Goal: Check status: Check status

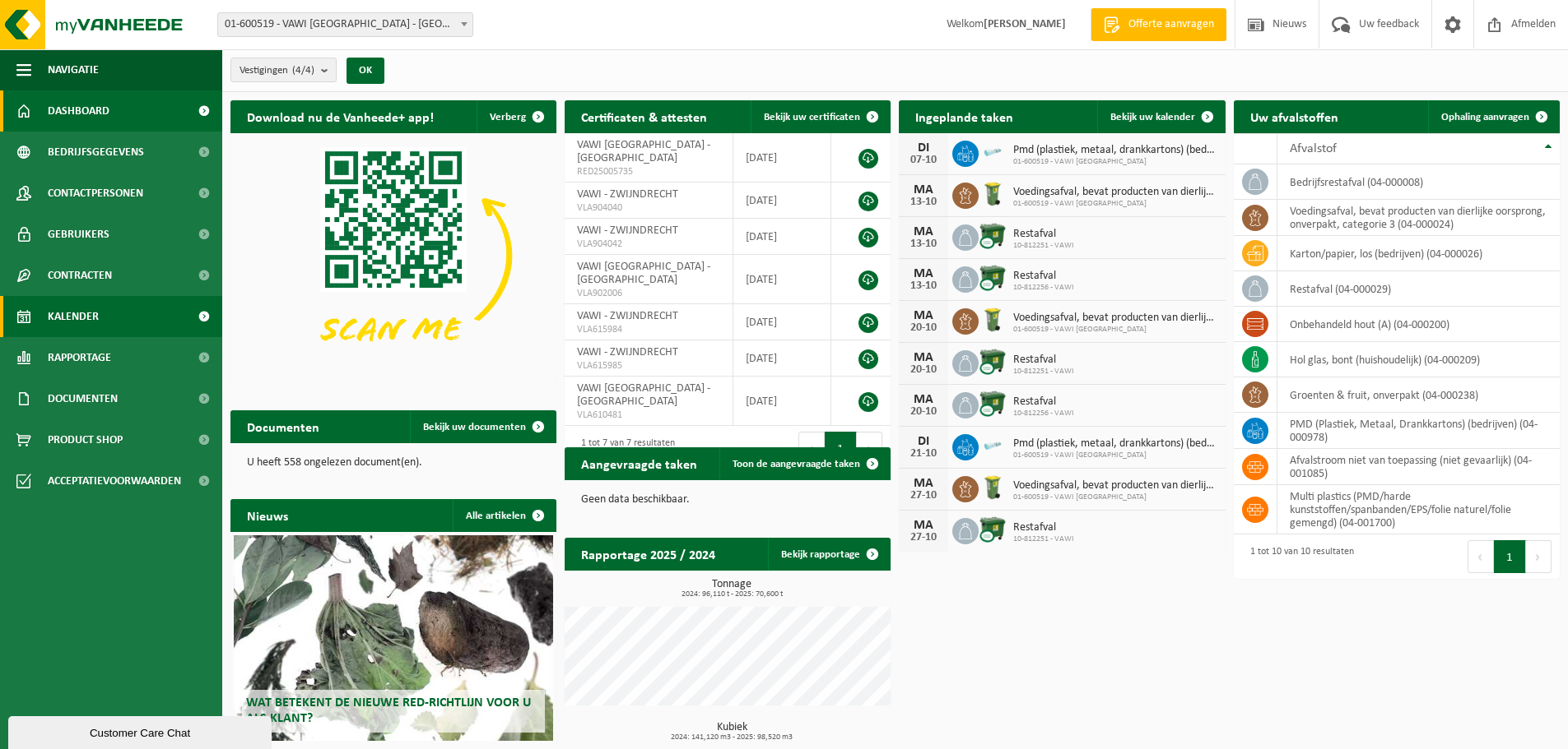
click at [103, 306] on link "Kalender" at bounding box center [111, 316] width 223 height 41
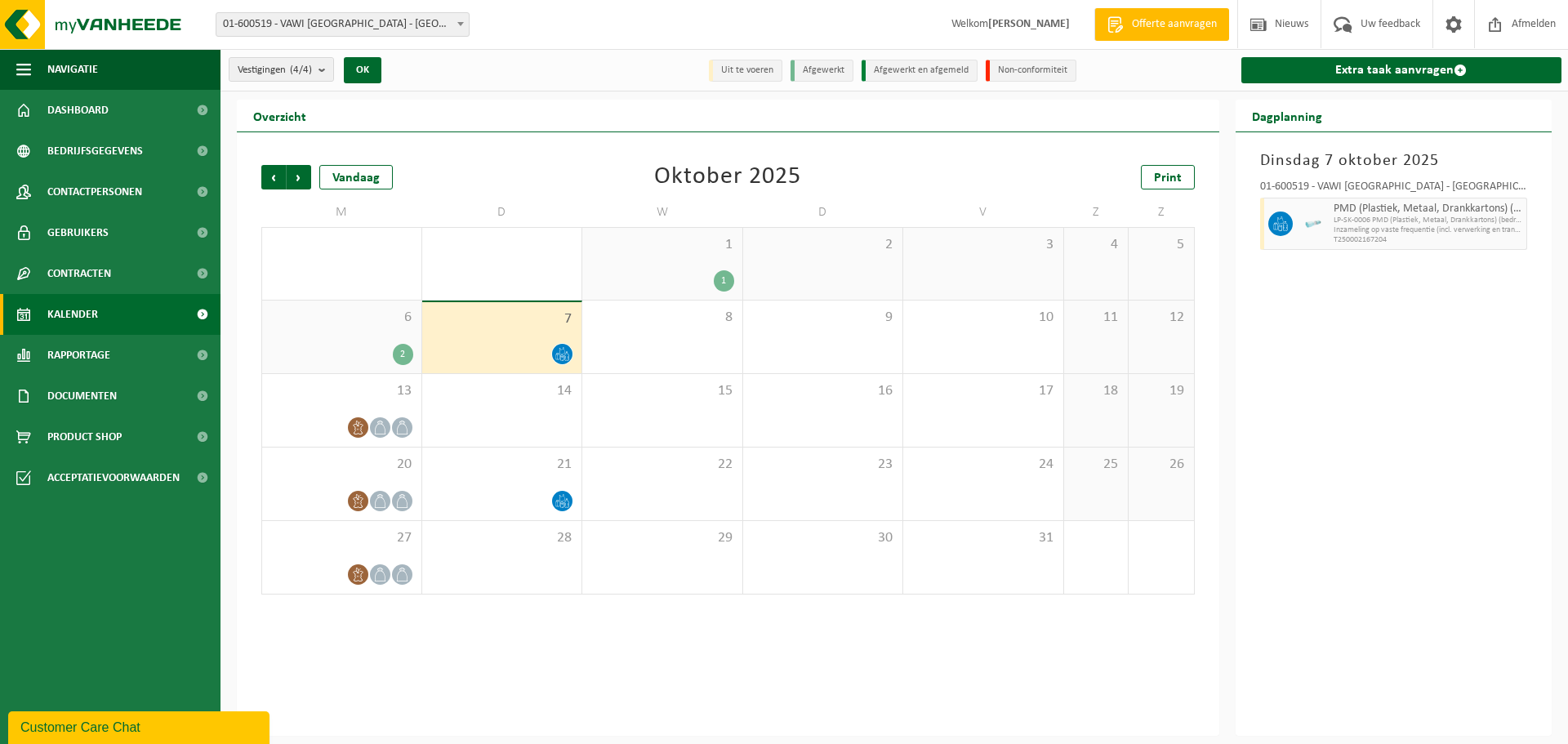
click at [645, 276] on div "1" at bounding box center [663, 280] width 144 height 21
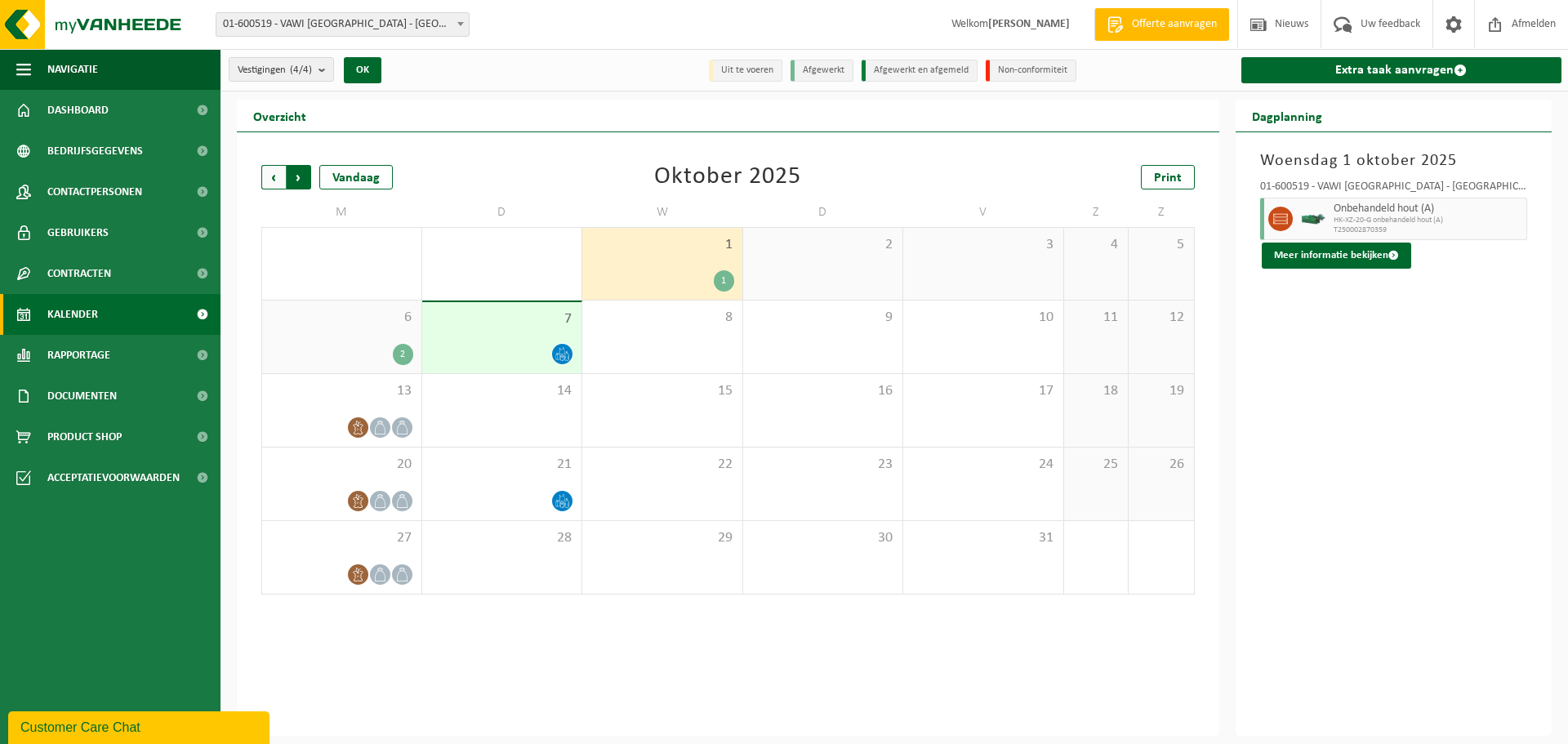
click at [277, 170] on span "Vorige" at bounding box center [273, 177] width 24 height 24
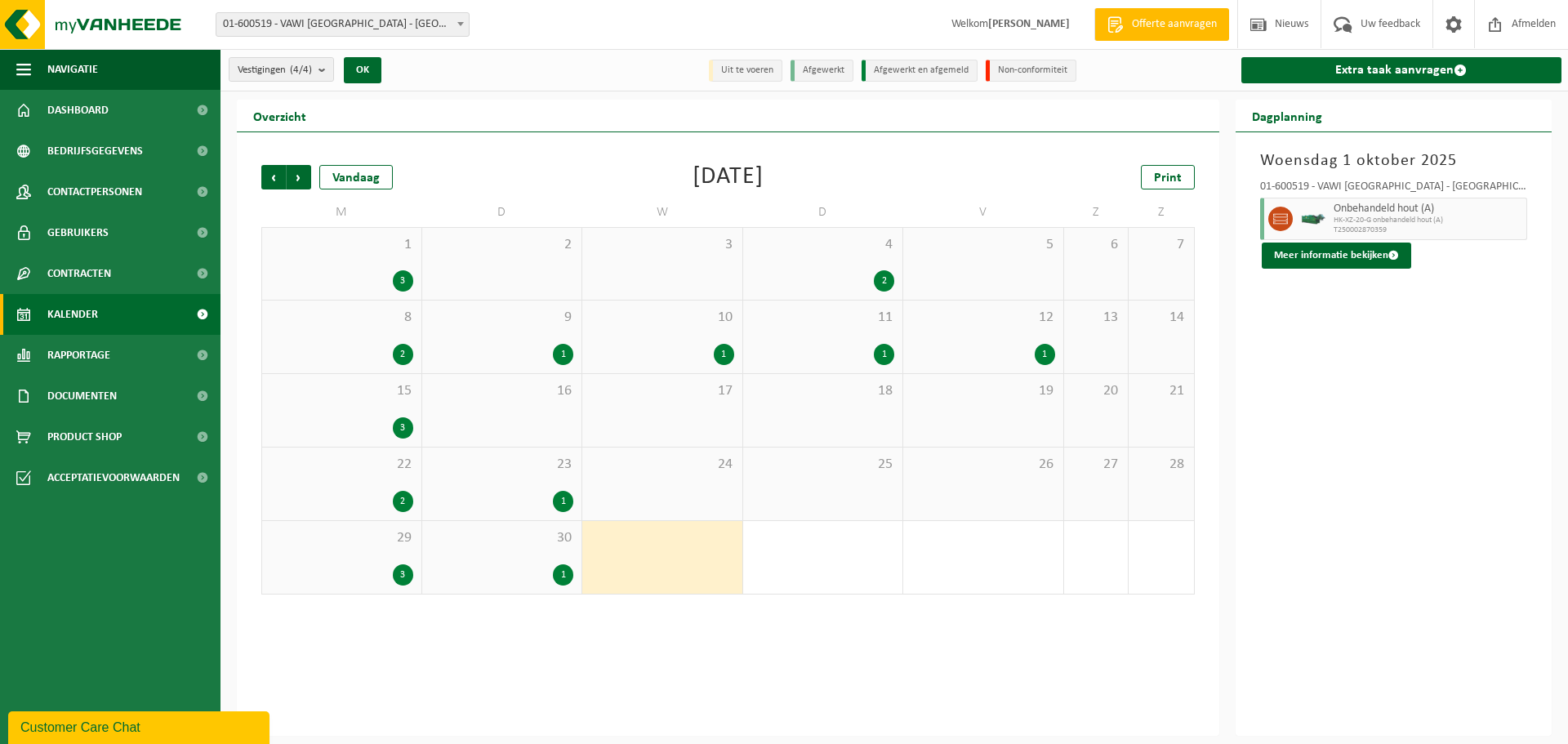
click at [836, 273] on div "2" at bounding box center [823, 280] width 144 height 21
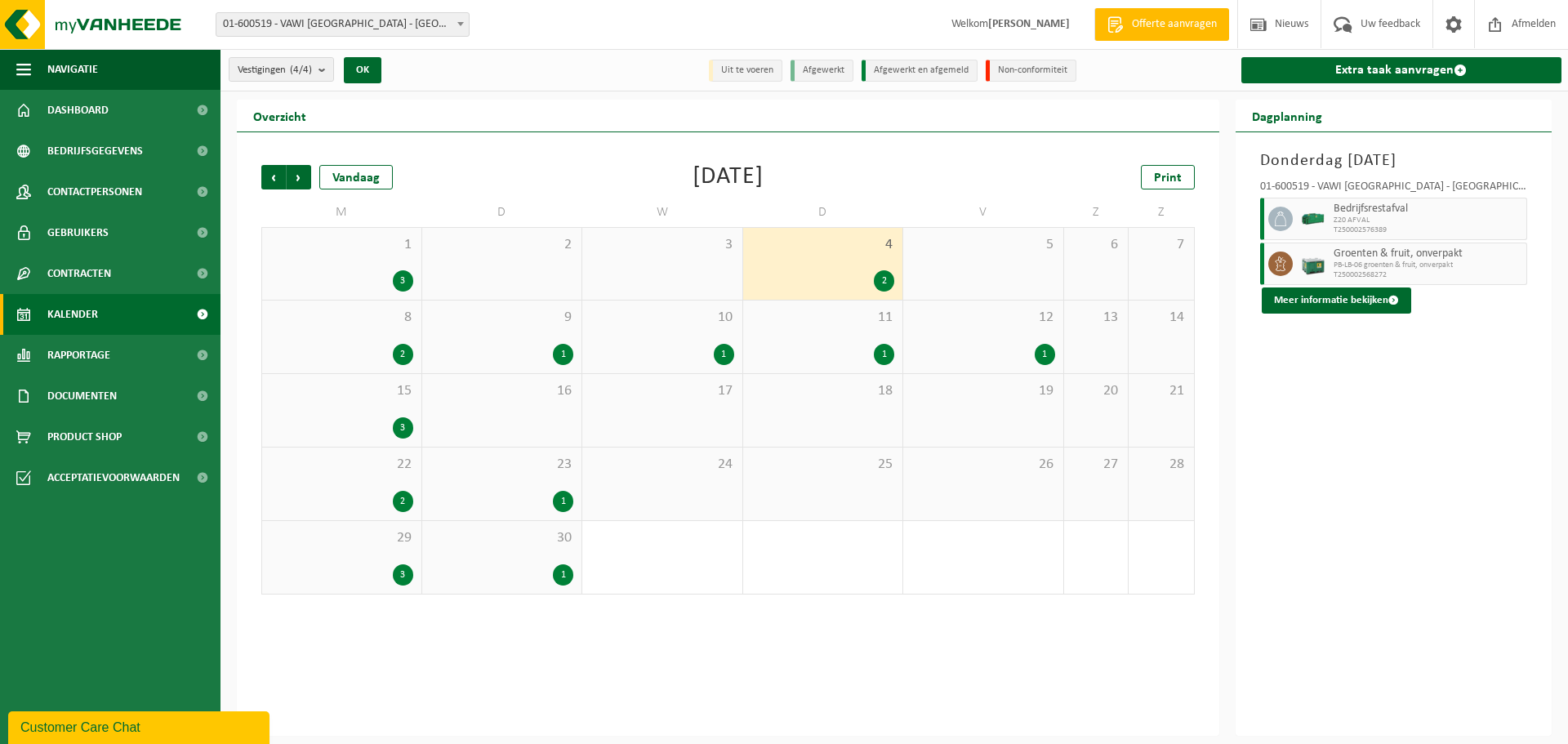
click at [818, 332] on div "11 1" at bounding box center [822, 336] width 160 height 73
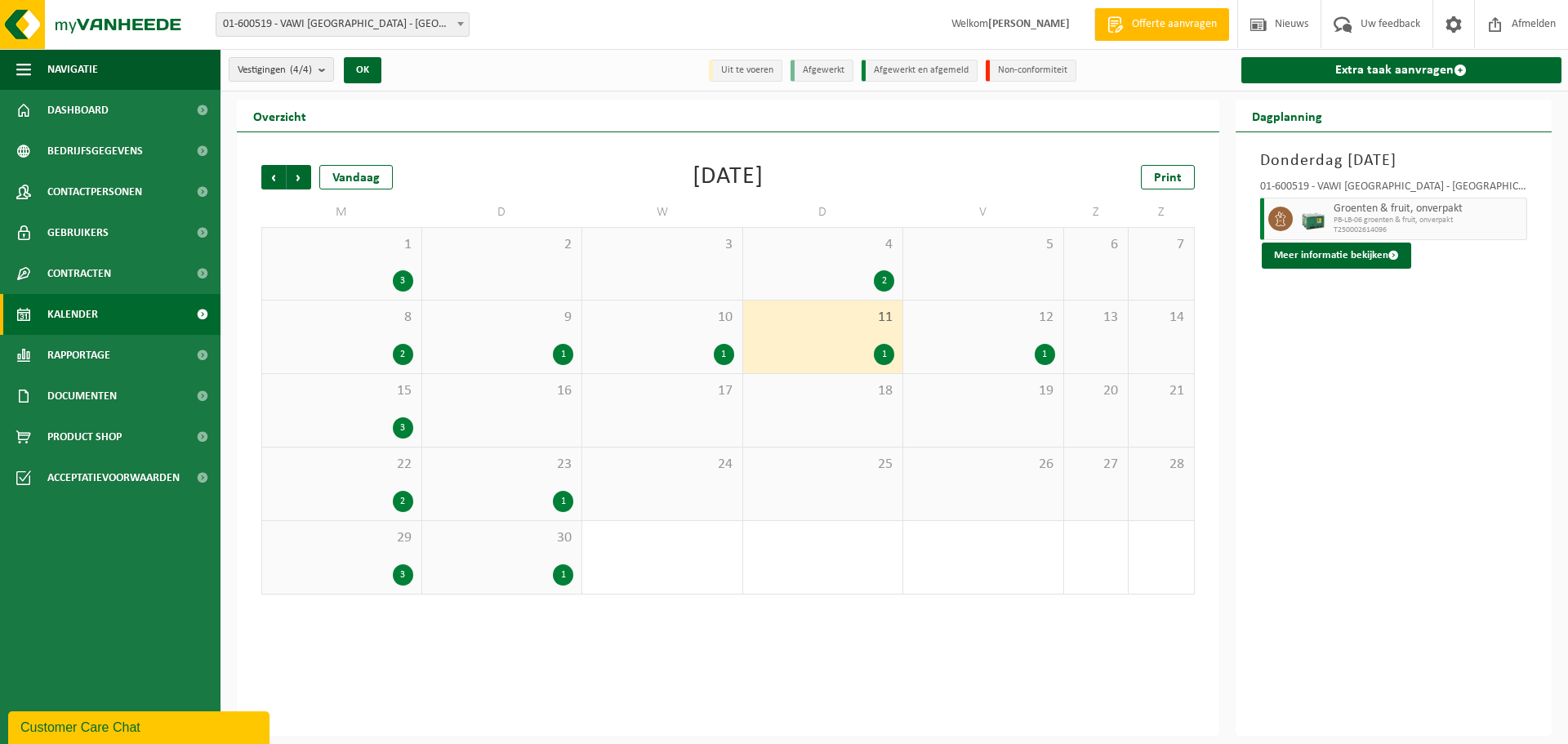
click at [525, 480] on div "23 1" at bounding box center [502, 484] width 160 height 73
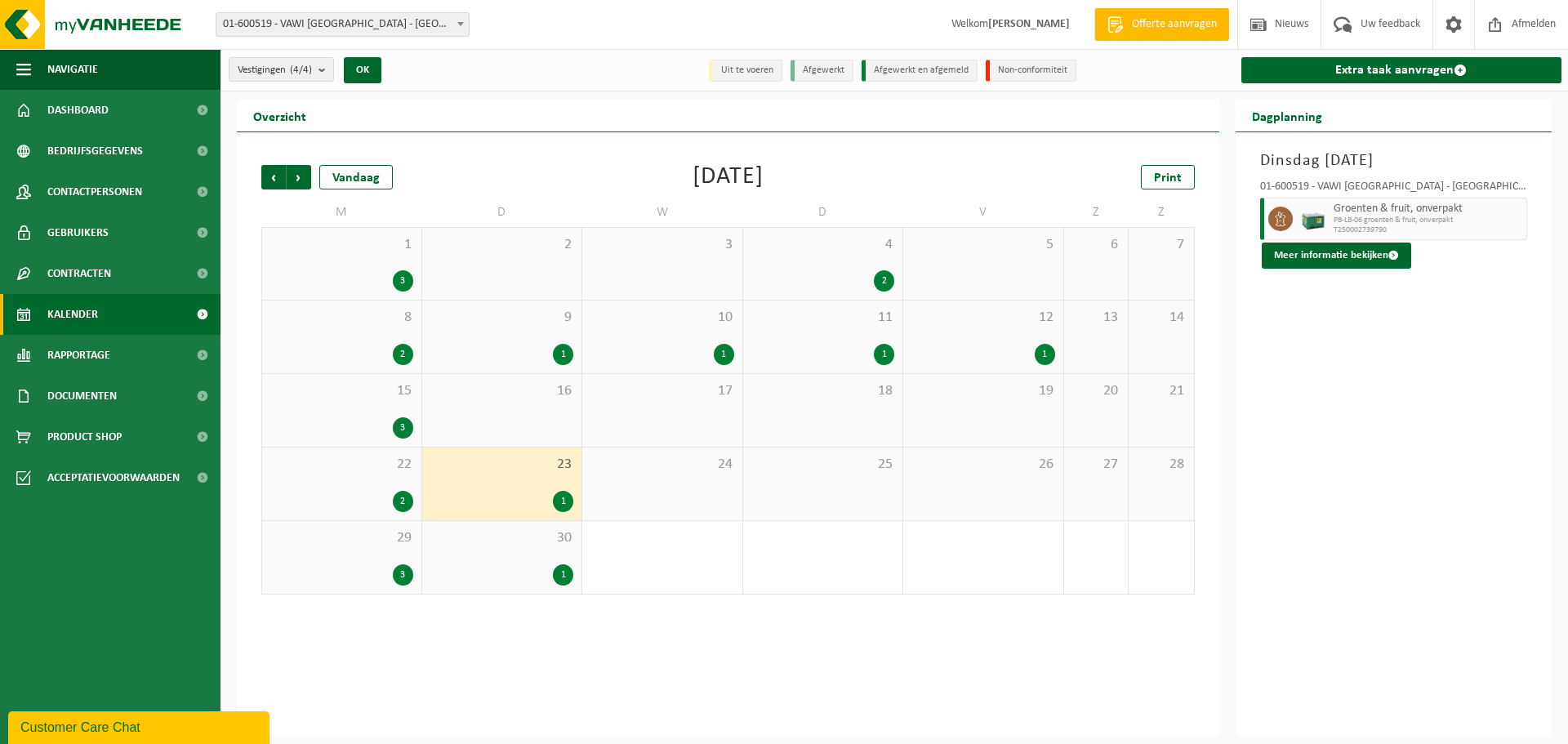
click at [527, 560] on div "30 1" at bounding box center [502, 557] width 160 height 73
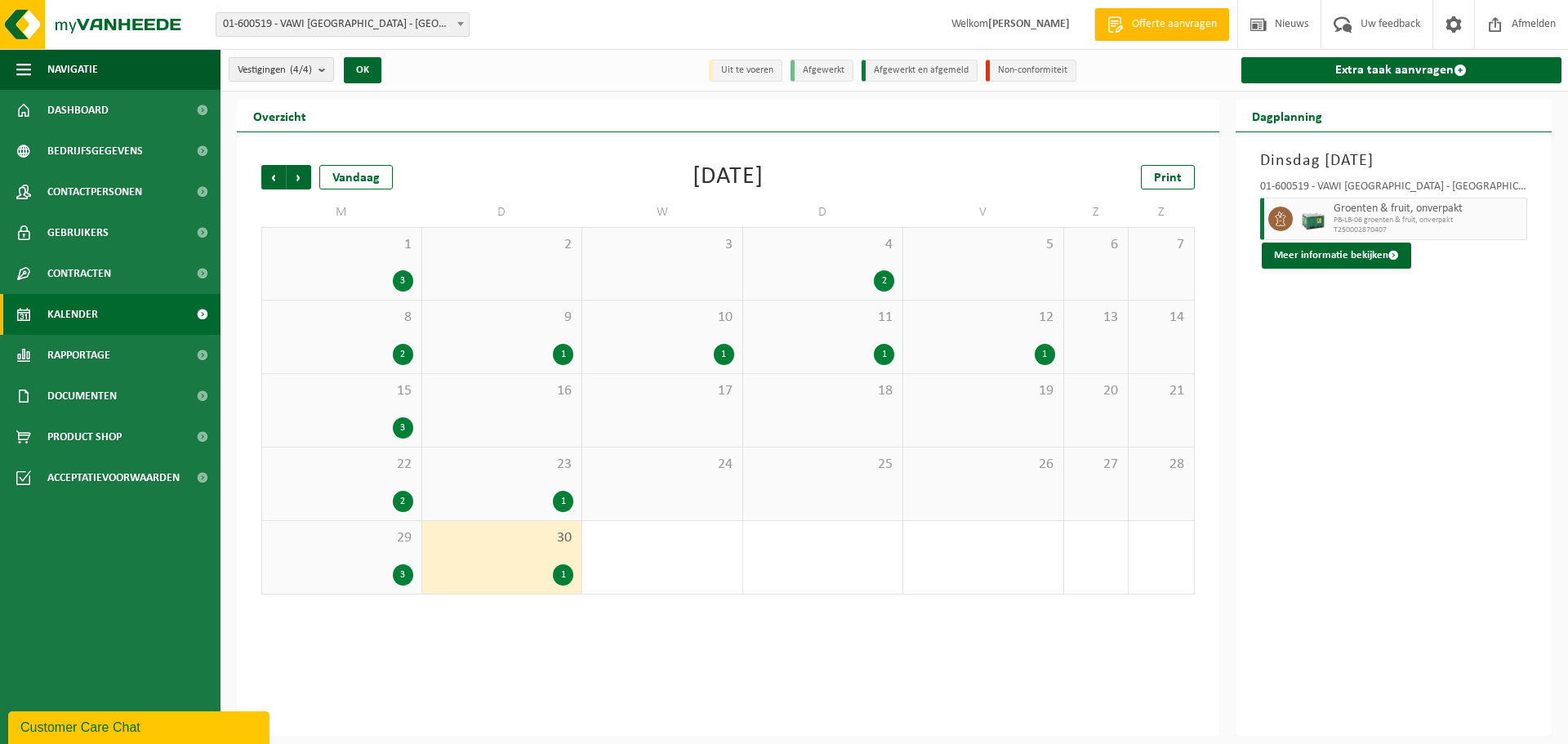
click at [528, 347] on div "1" at bounding box center [502, 354] width 144 height 21
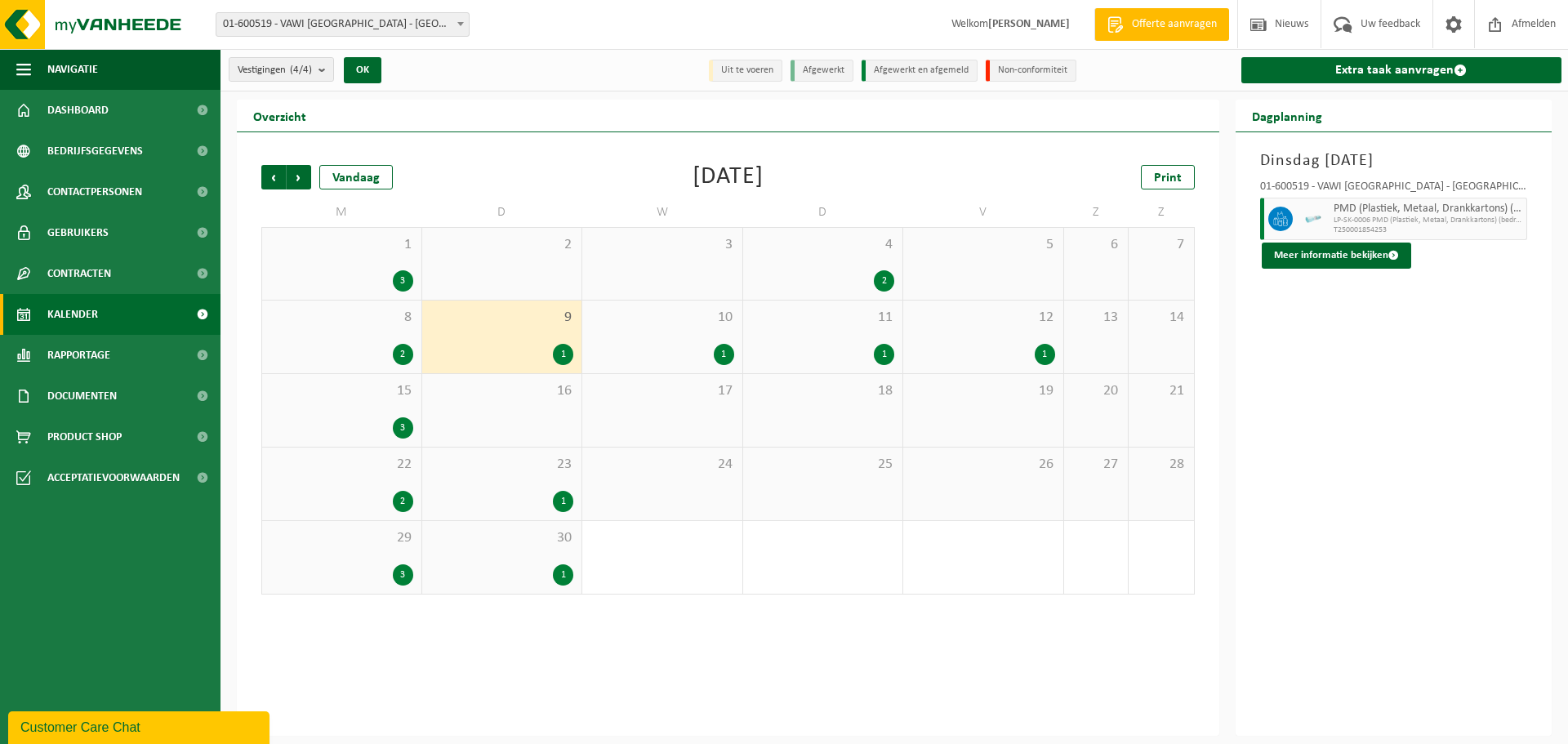
click at [525, 463] on span "23" at bounding box center [502, 464] width 144 height 18
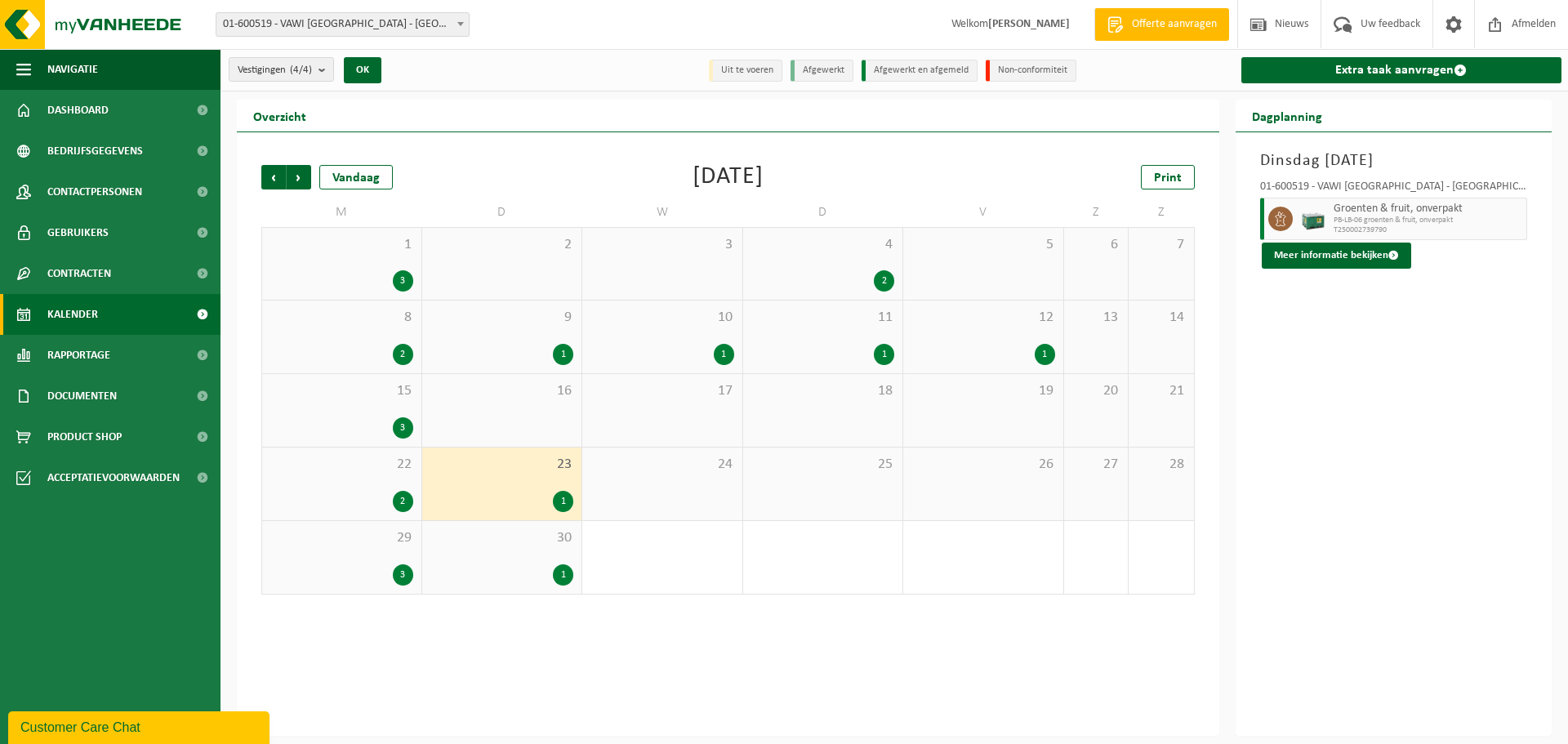
click at [388, 404] on div "15 3" at bounding box center [341, 410] width 159 height 73
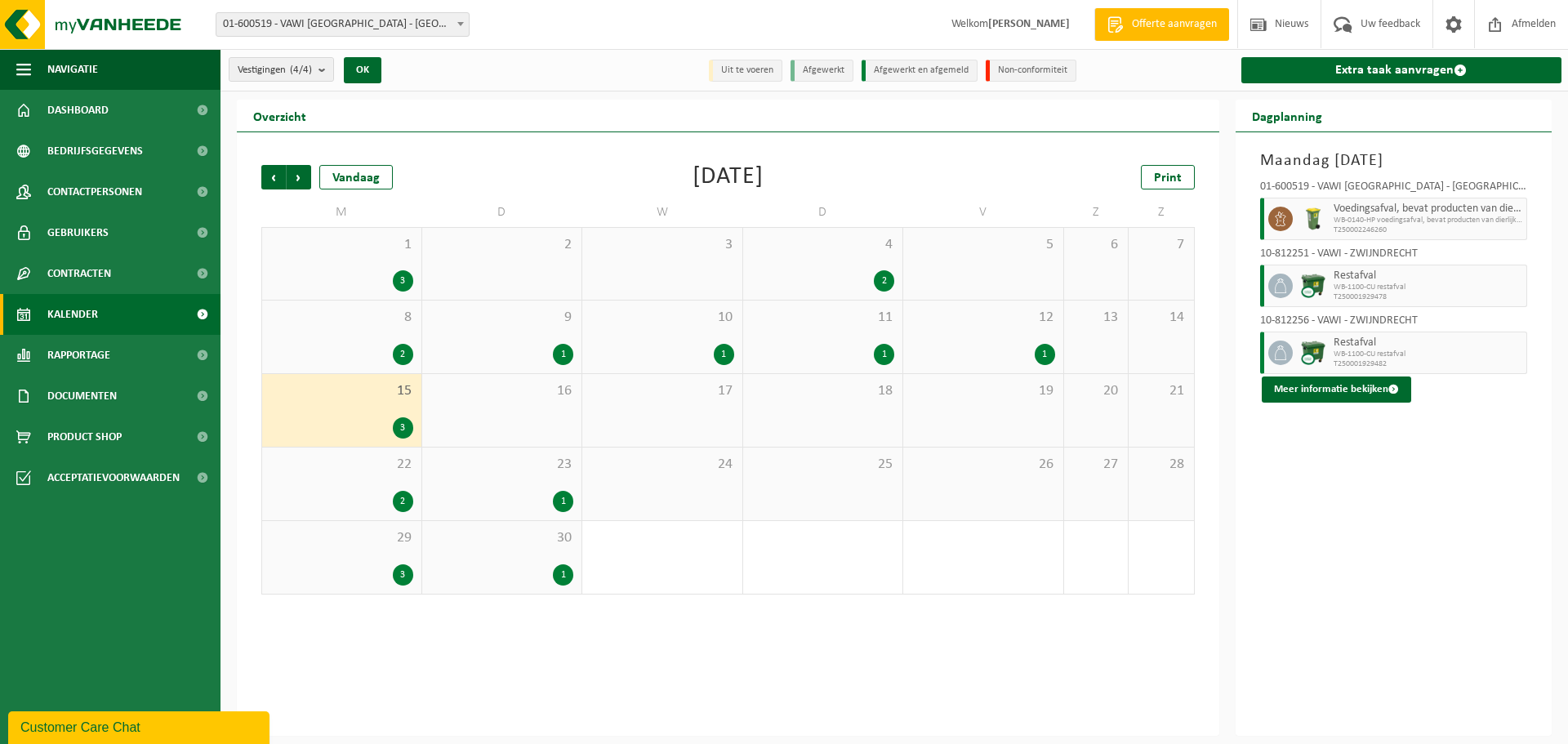
click at [1035, 327] on div "12 1" at bounding box center [983, 336] width 160 height 73
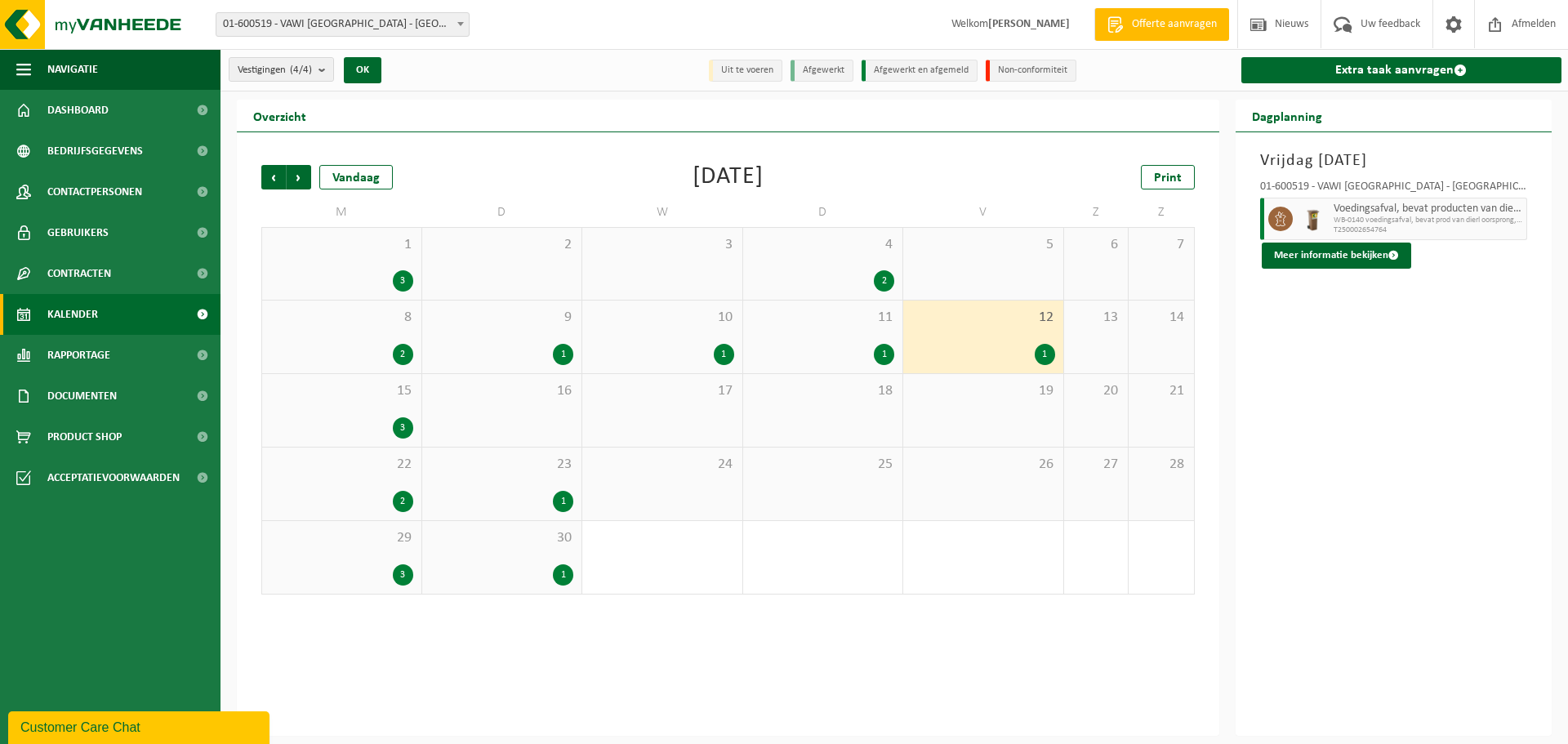
click at [342, 473] on div "22 2" at bounding box center [341, 484] width 159 height 73
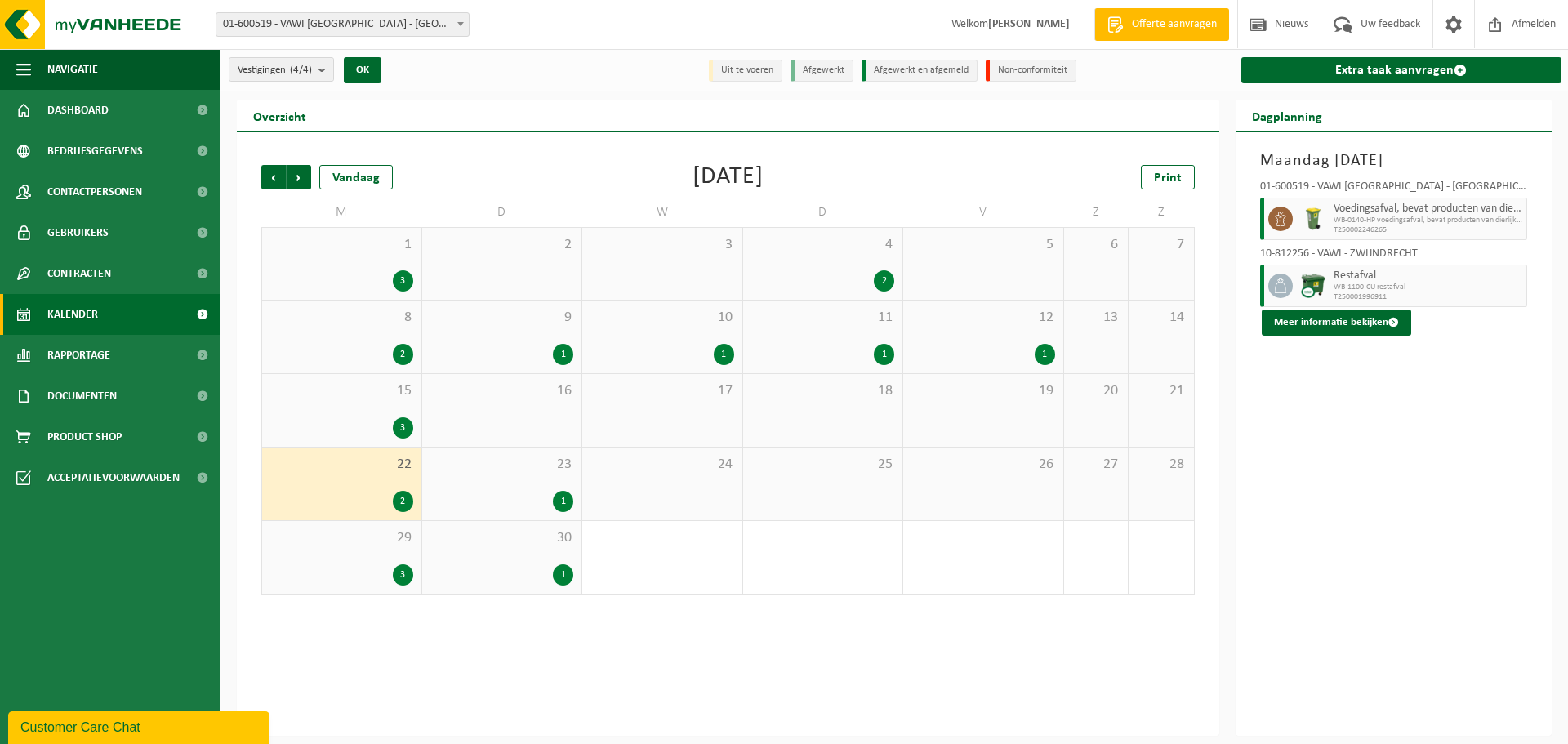
click at [631, 315] on span "10" at bounding box center [663, 317] width 144 height 18
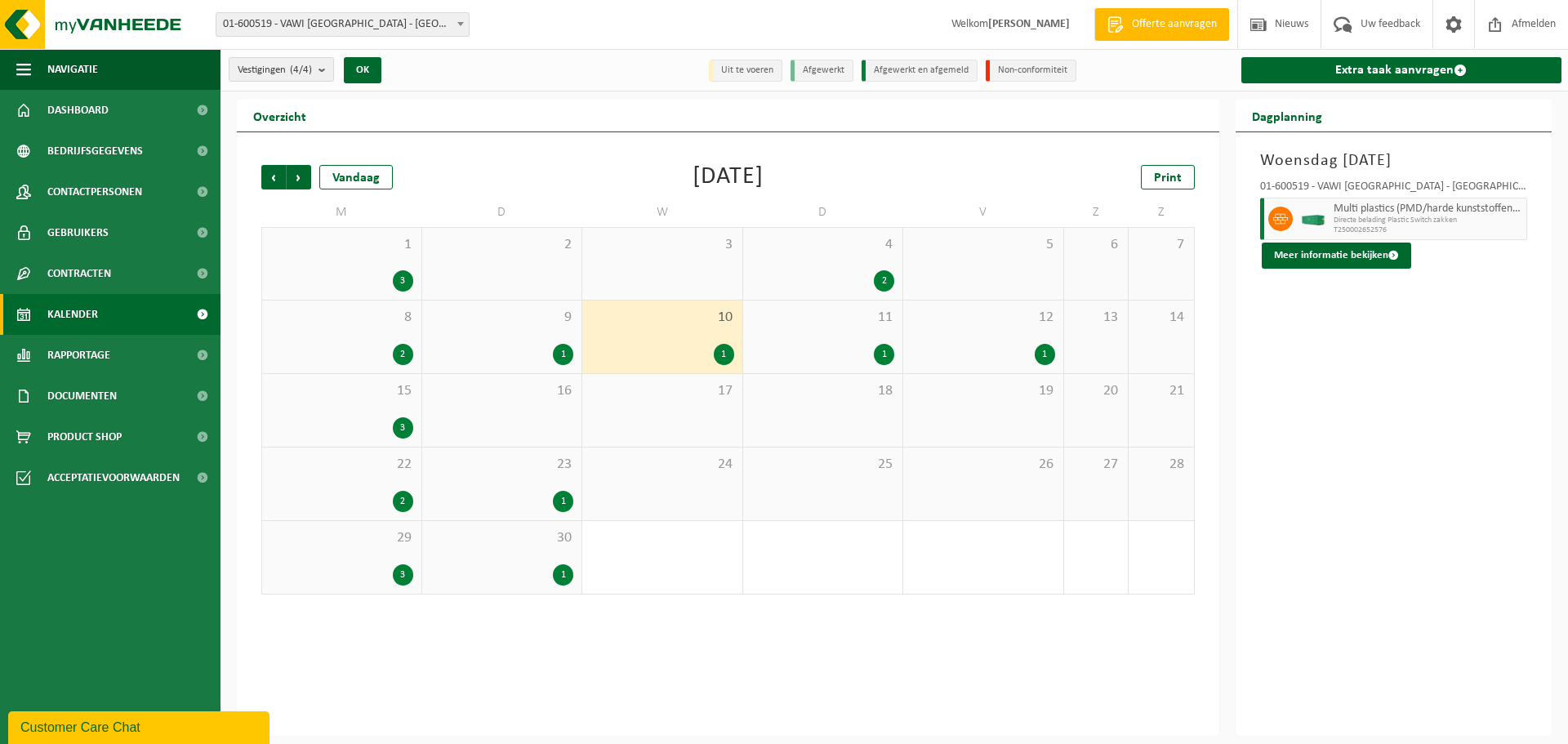
click at [386, 563] on div "29 3" at bounding box center [341, 557] width 159 height 73
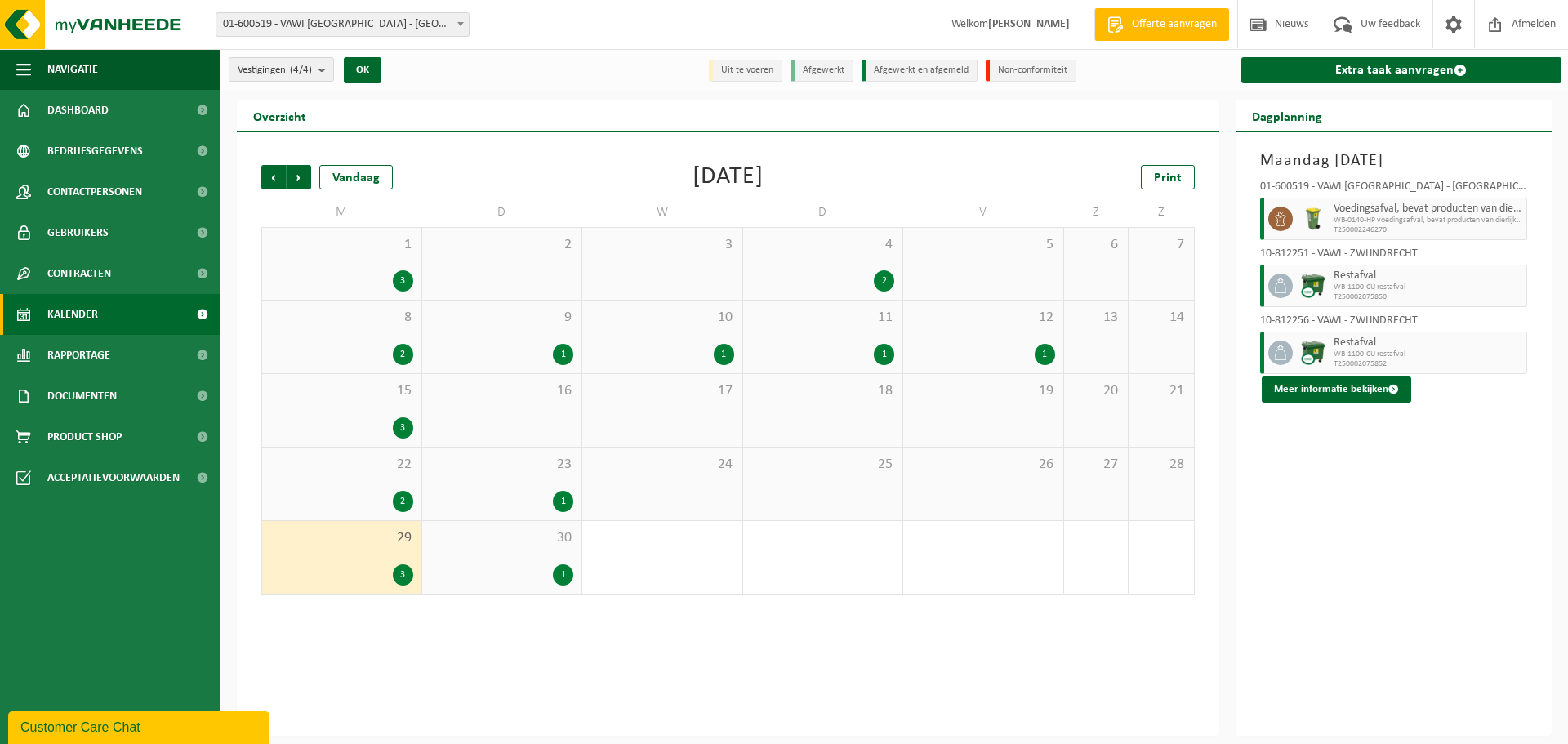
click at [285, 337] on div "8 2" at bounding box center [341, 336] width 159 height 73
